Goal: Task Accomplishment & Management: Complete application form

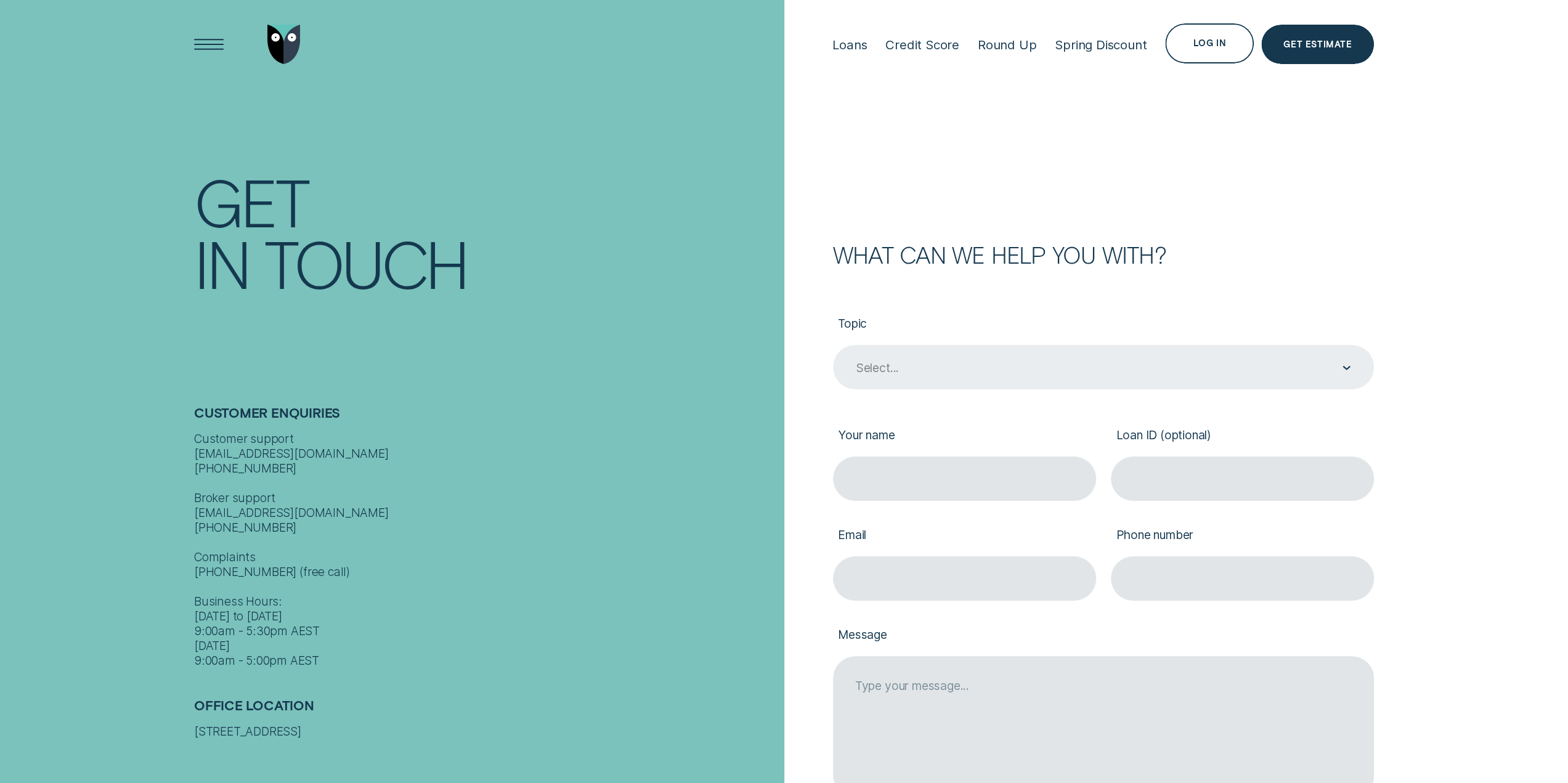
click at [1083, 375] on div "Select..." at bounding box center [1103, 368] width 495 height 16
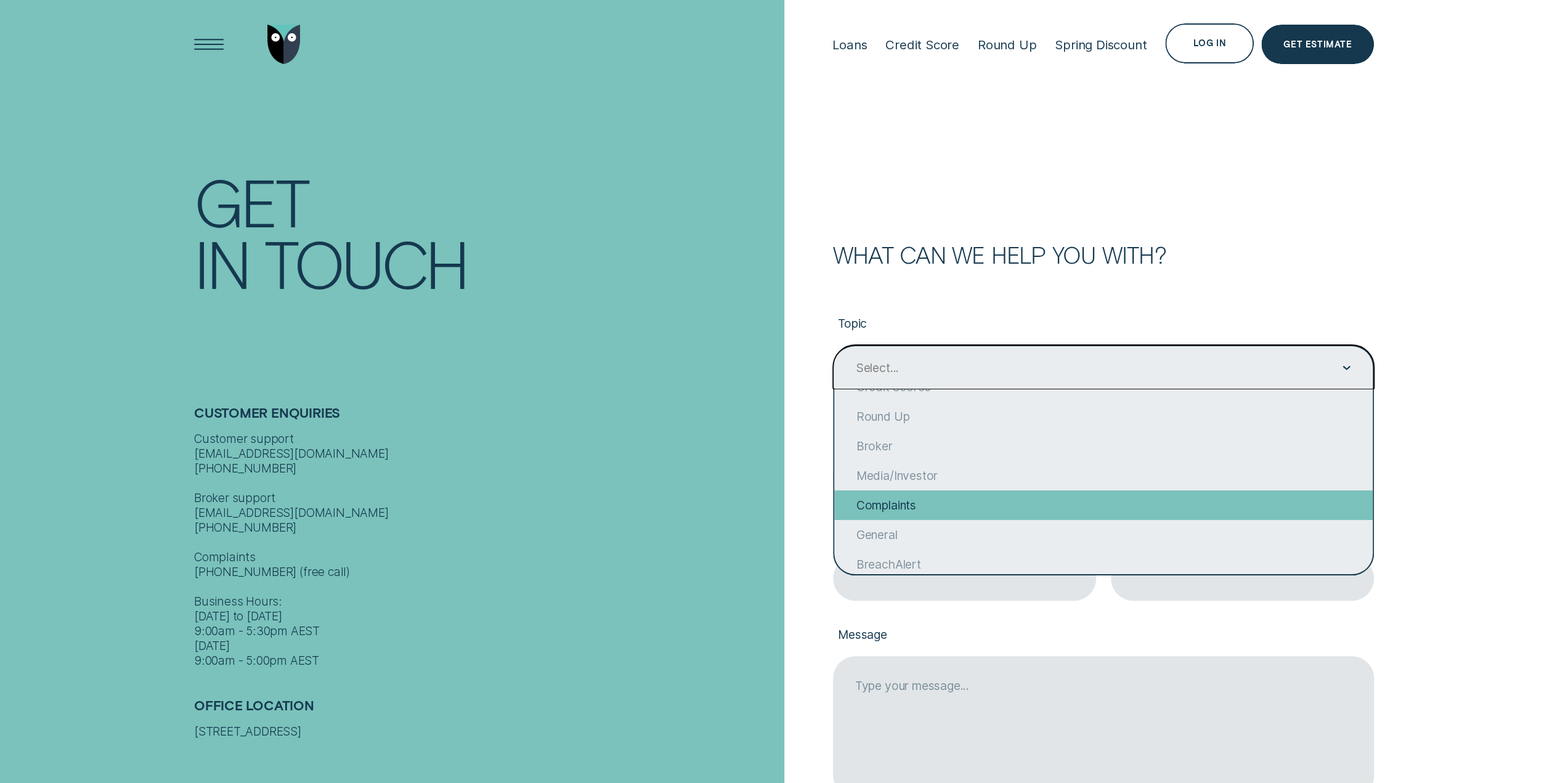
scroll to position [118, 0]
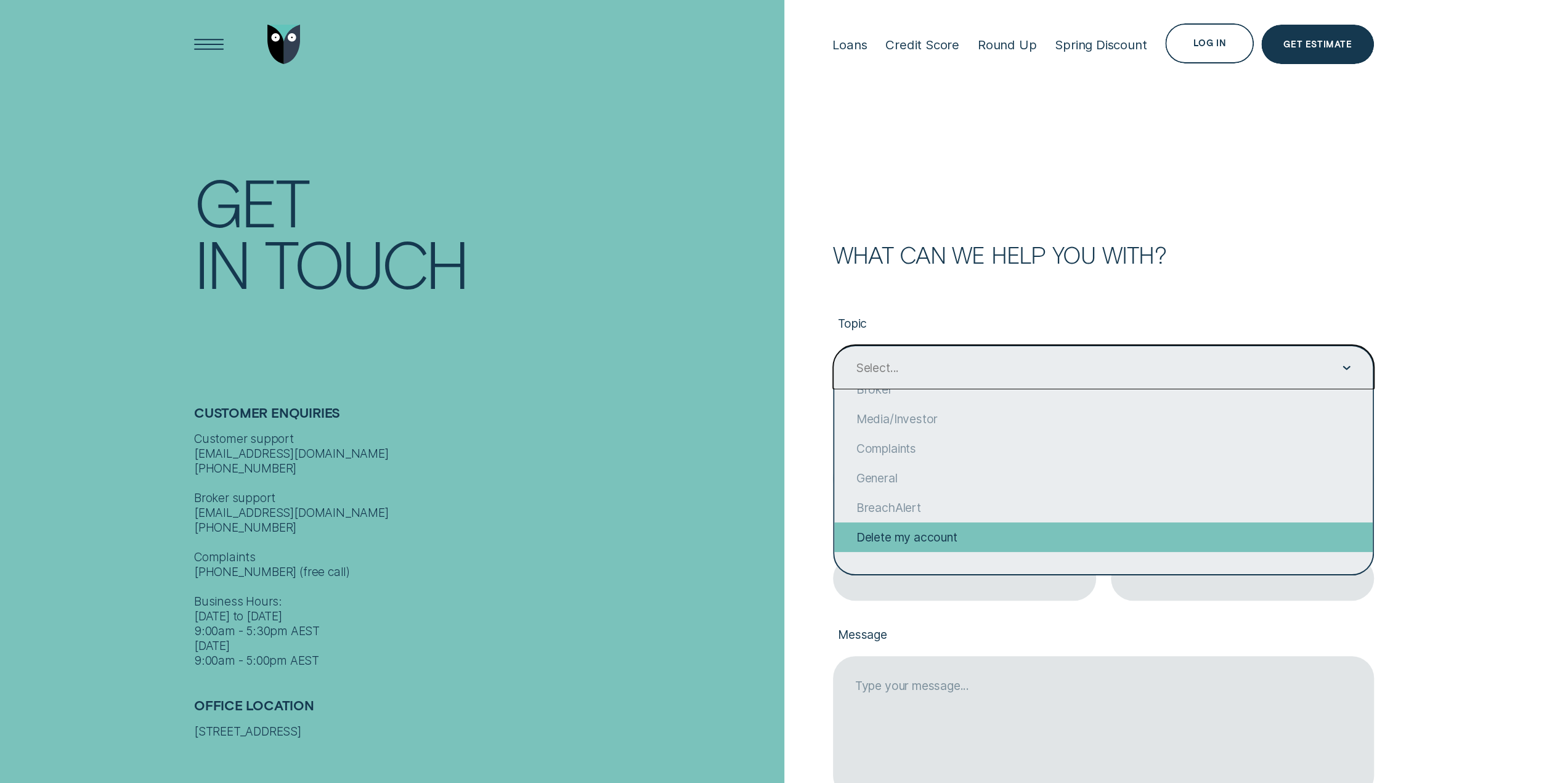
click at [1006, 539] on div "Delete my account" at bounding box center [1103, 537] width 538 height 30
type input "Delete my account"
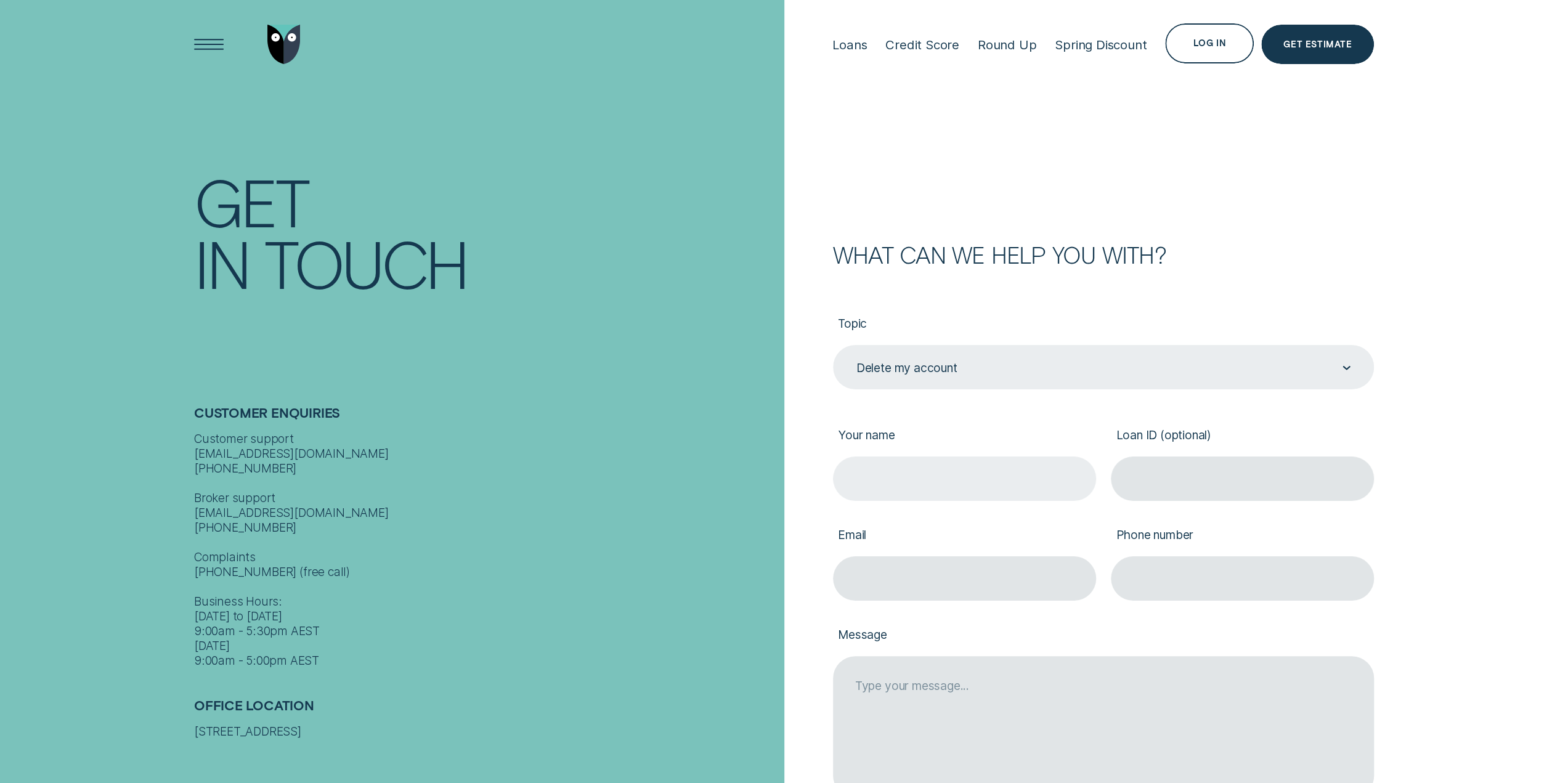
click at [880, 494] on input "Your name" at bounding box center [964, 478] width 263 height 44
type input "[PERSON_NAME]"
type input "[PERSON_NAME][EMAIL_ADDRESS][PERSON_NAME][DOMAIN_NAME]"
type input "0405682435"
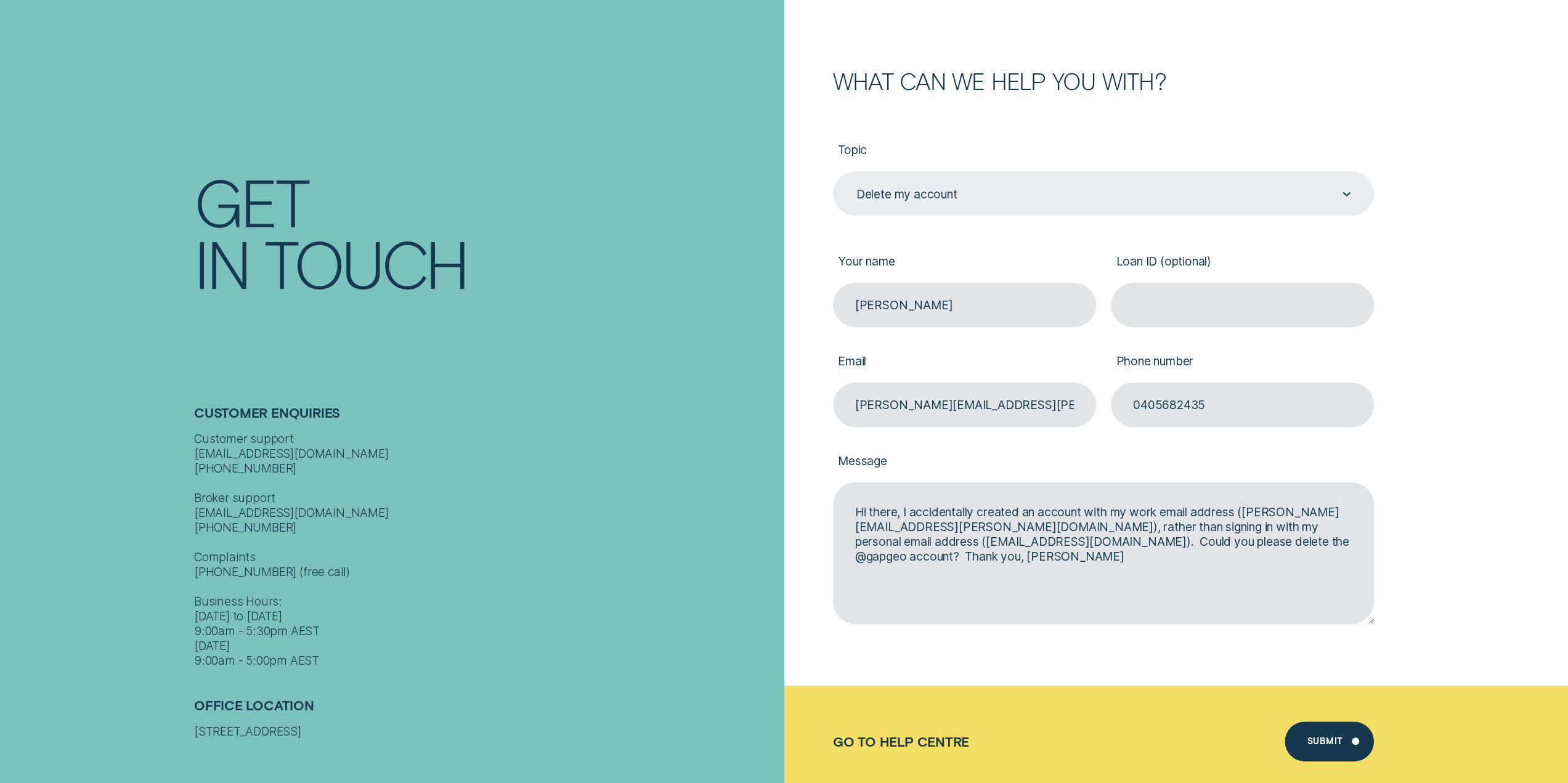
scroll to position [247, 0]
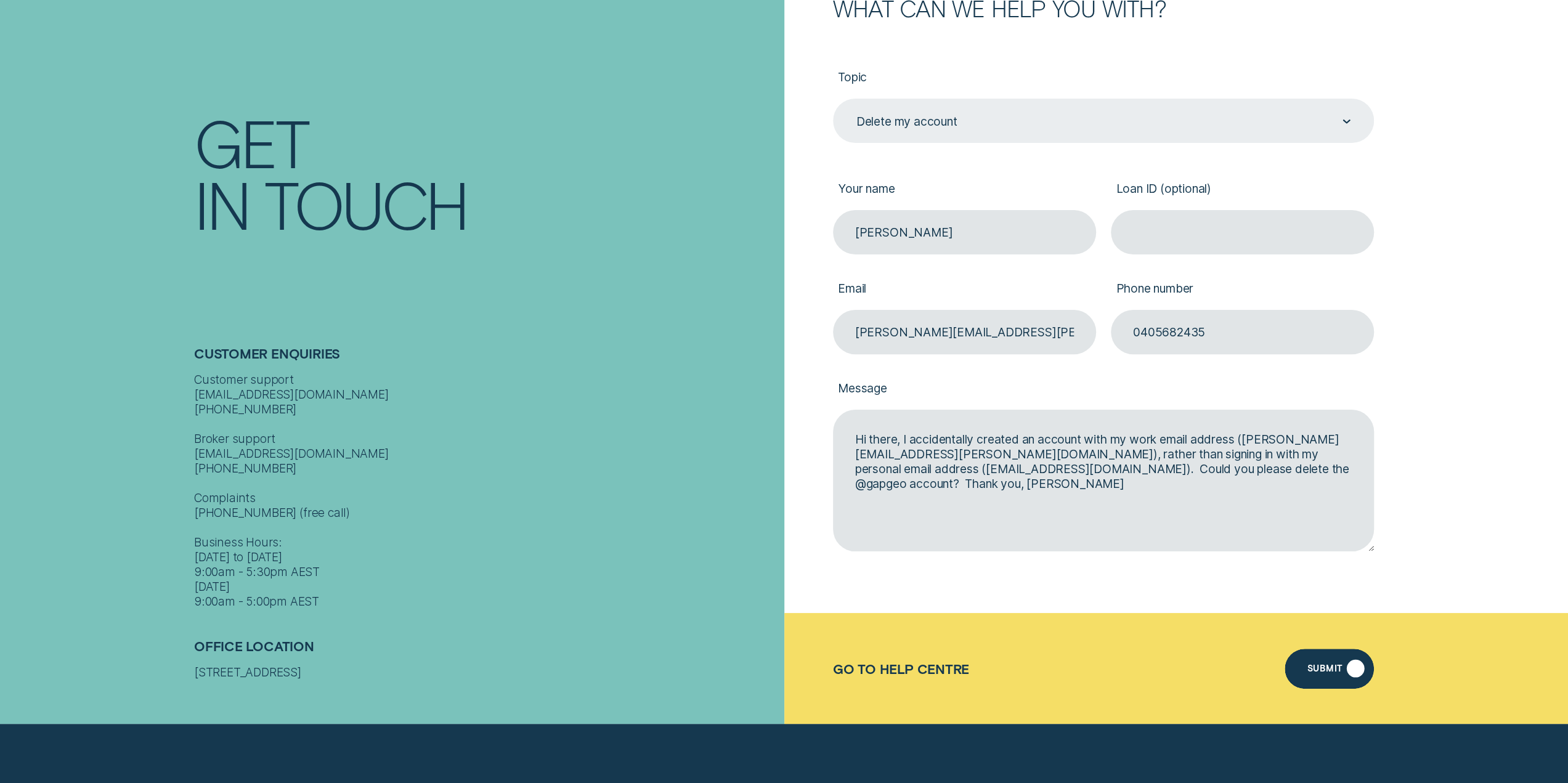
type textarea "Hi there, I accidentally created an account with my work email address ([PERSON…"
click at [1316, 661] on div "Submit" at bounding box center [1329, 669] width 89 height 40
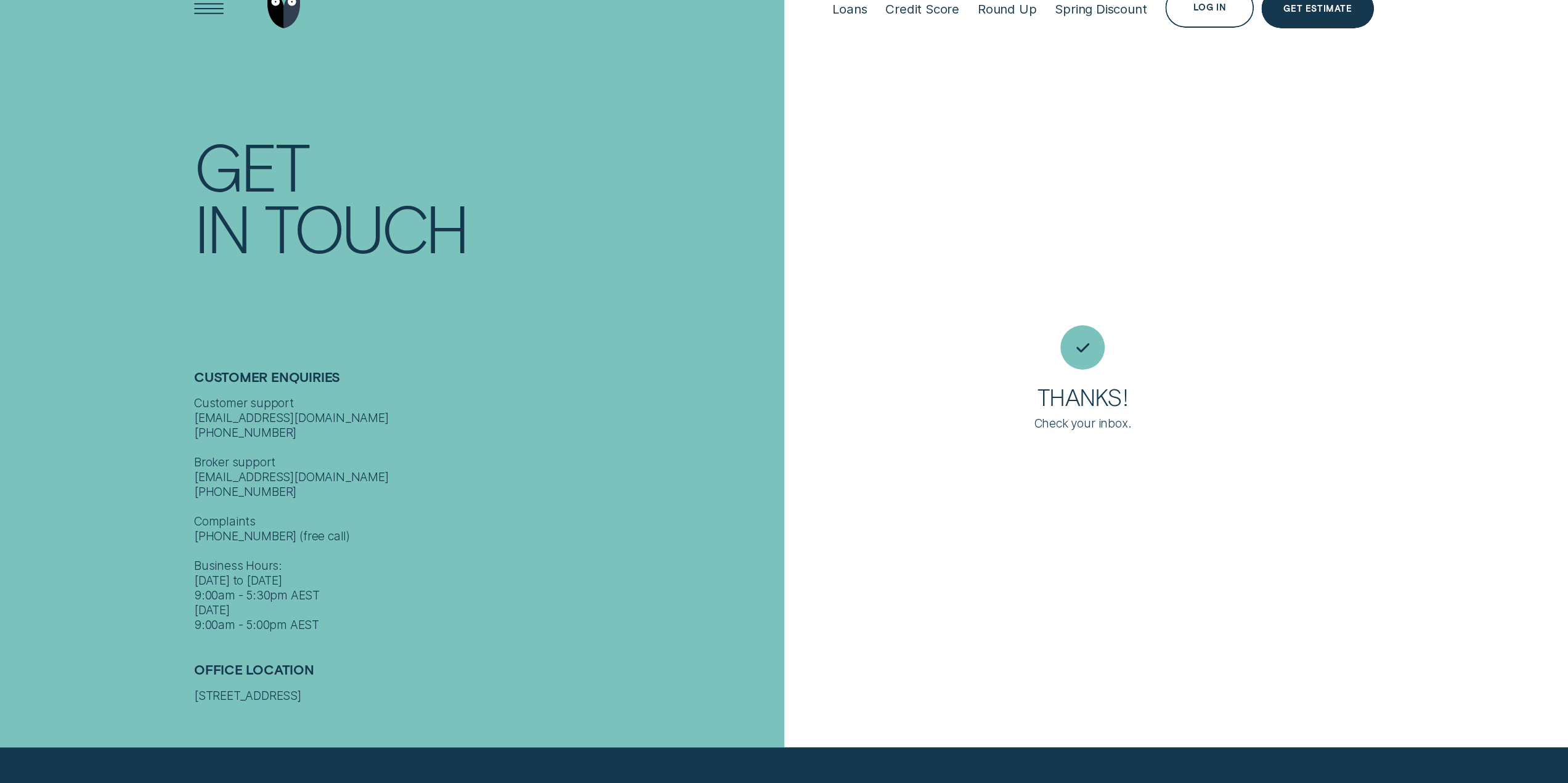
scroll to position [0, 0]
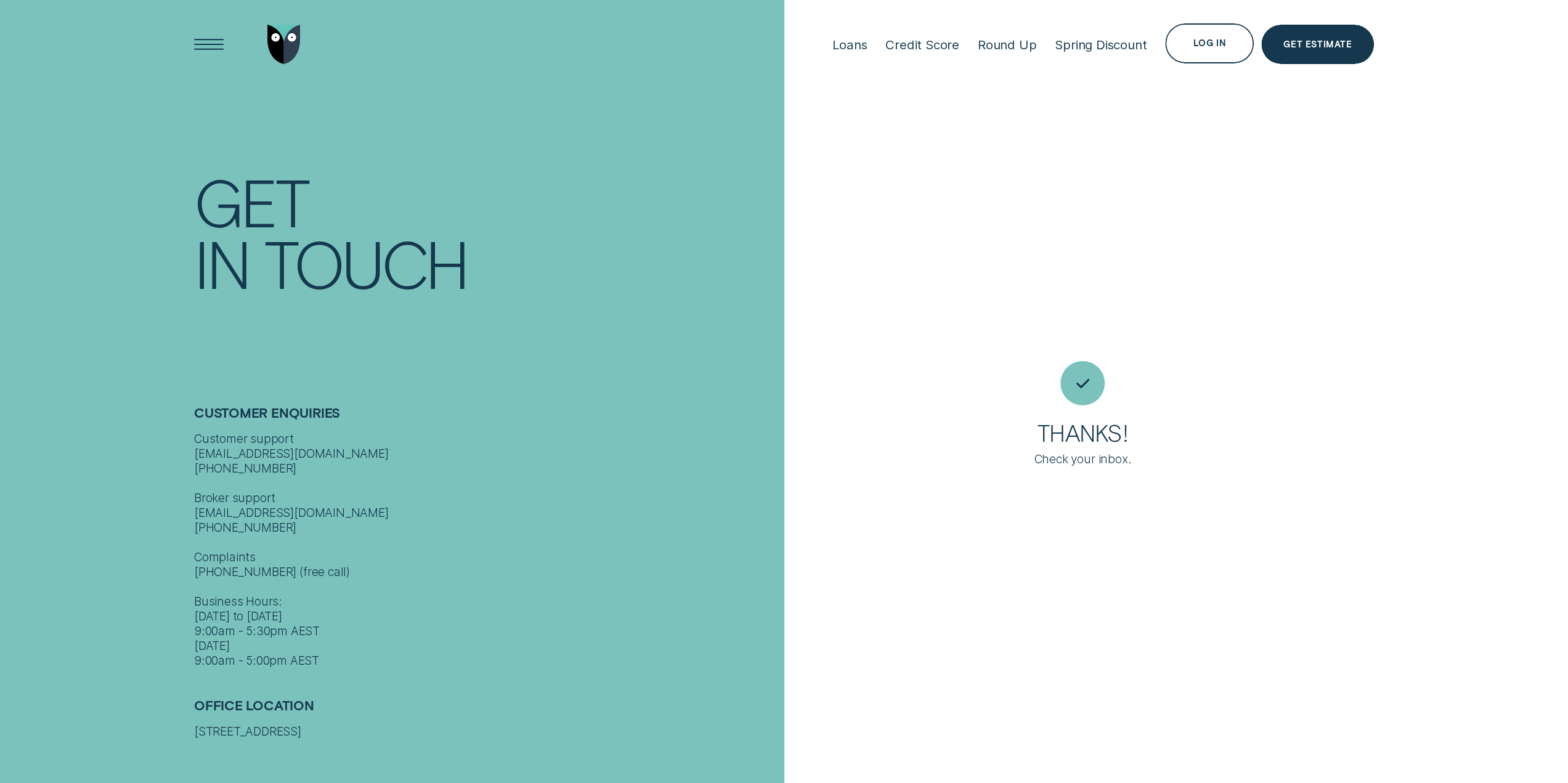
click at [1256, 589] on div "Thanks! Check your inbox." at bounding box center [1177, 392] width 784 height 783
